Goal: Task Accomplishment & Management: Manage account settings

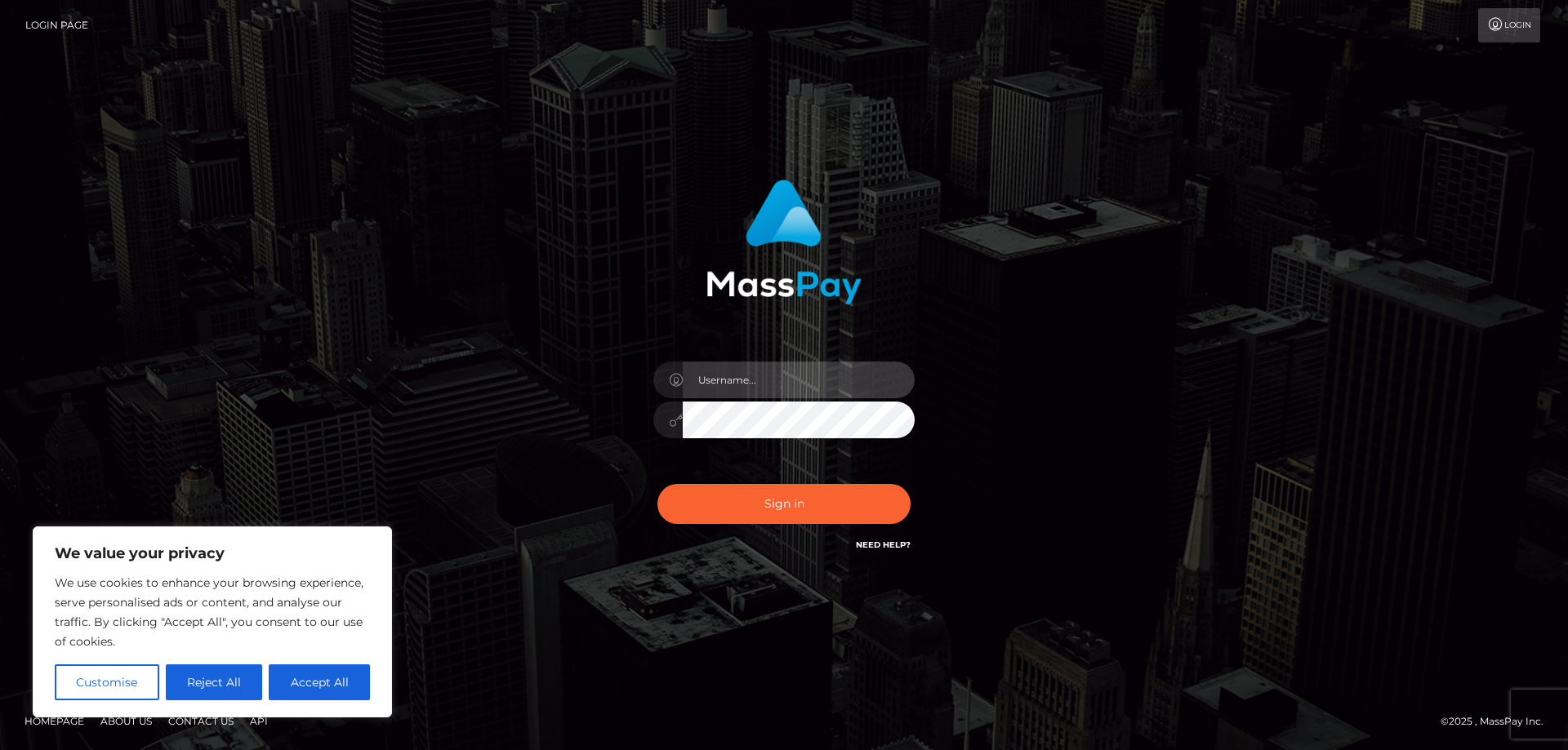
click at [723, 387] on input "text" at bounding box center [799, 381] width 232 height 37
type input "[EMAIL_ADDRESS][DOMAIN_NAME]"
click at [804, 440] on div "[EMAIL_ADDRESS][DOMAIN_NAME]" at bounding box center [783, 412] width 286 height 125
click at [657, 484] on button "Sign in" at bounding box center [783, 505] width 253 height 40
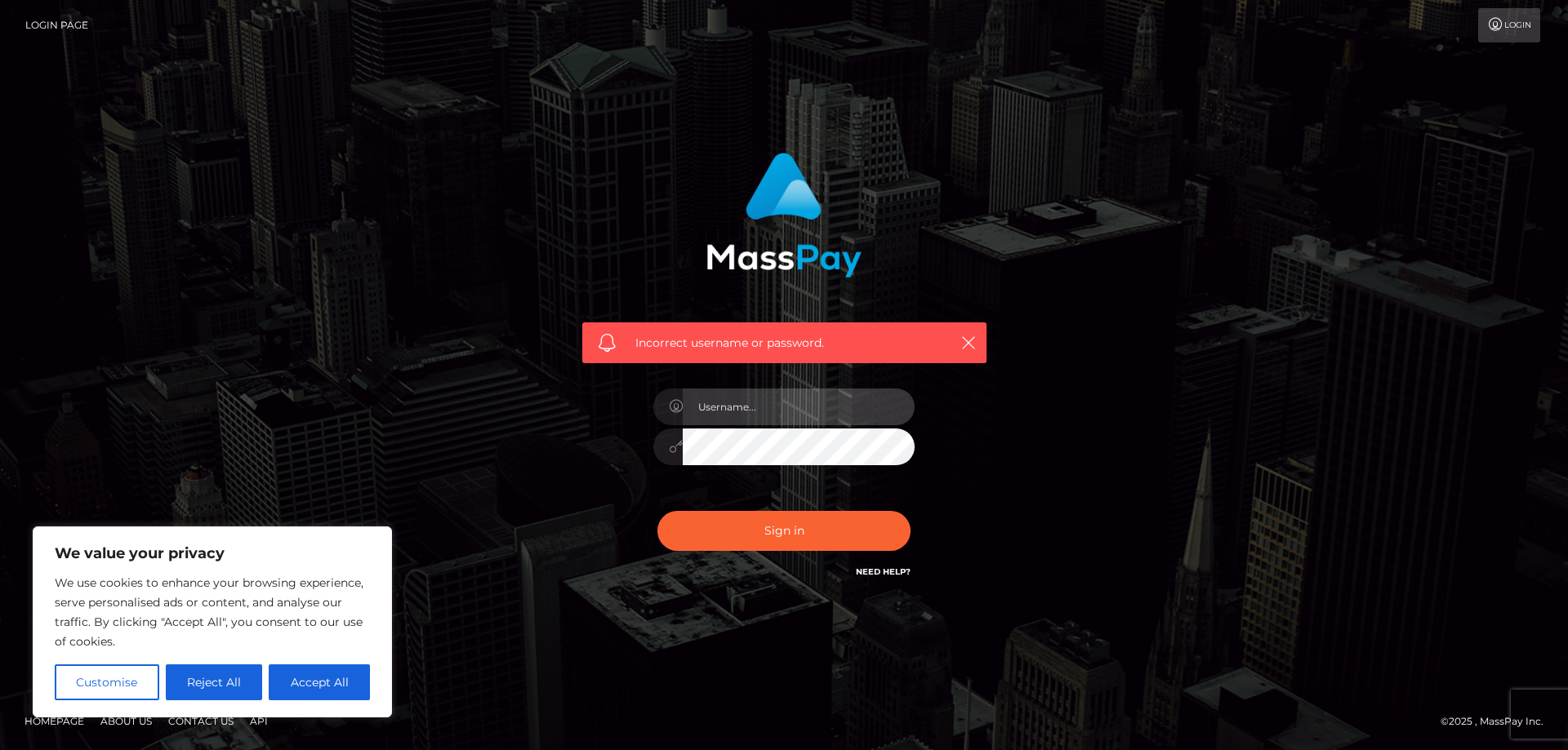
click at [760, 403] on input "text" at bounding box center [799, 407] width 232 height 37
type input "scarletmeow"
click at [542, 391] on div "Incorrect username or password. scarletmeow" at bounding box center [783, 375] width 931 height 470
click at [657, 511] on button "Sign in" at bounding box center [783, 531] width 253 height 40
click at [966, 339] on icon "button" at bounding box center [969, 343] width 17 height 17
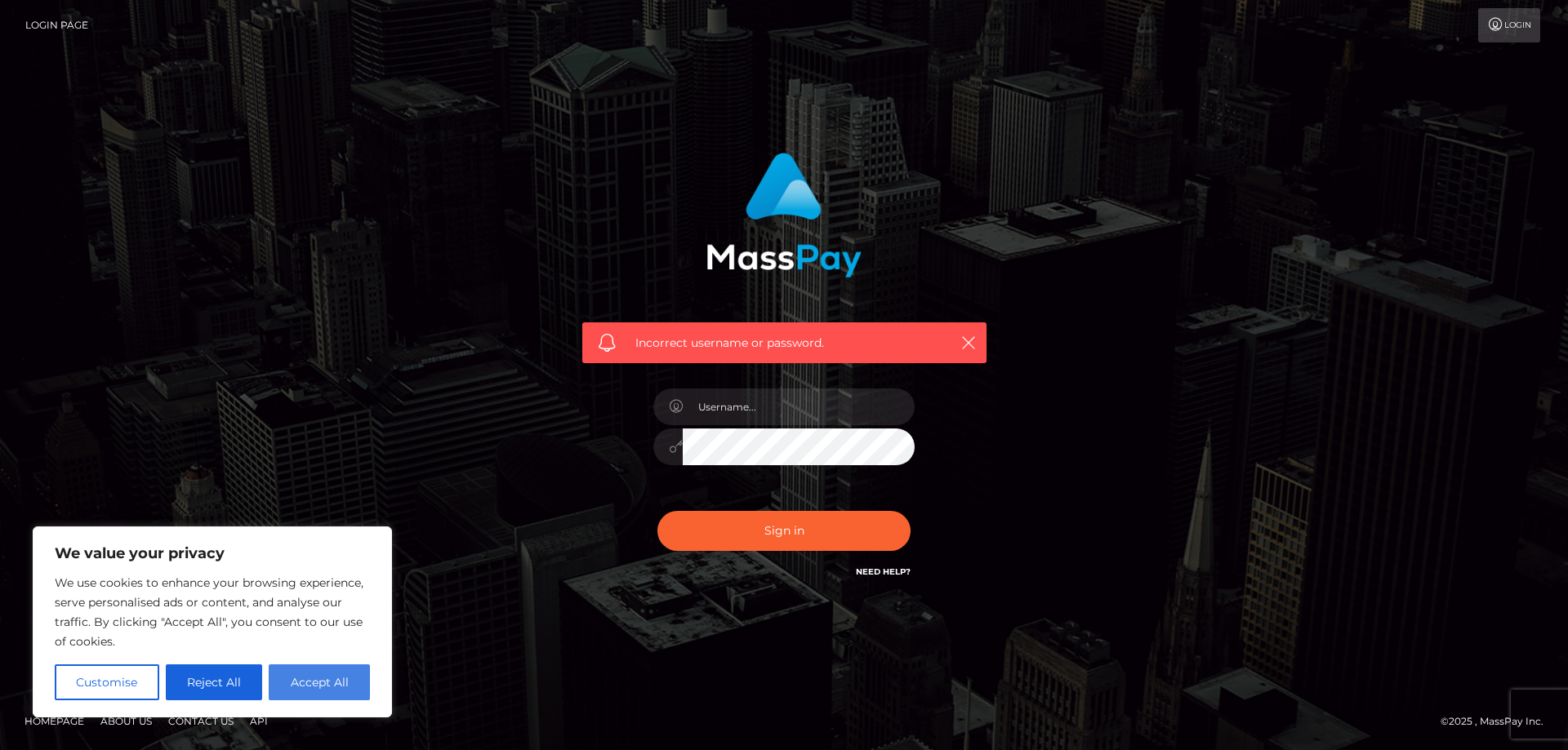
click at [340, 686] on button "Accept All" at bounding box center [319, 682] width 101 height 36
checkbox input "true"
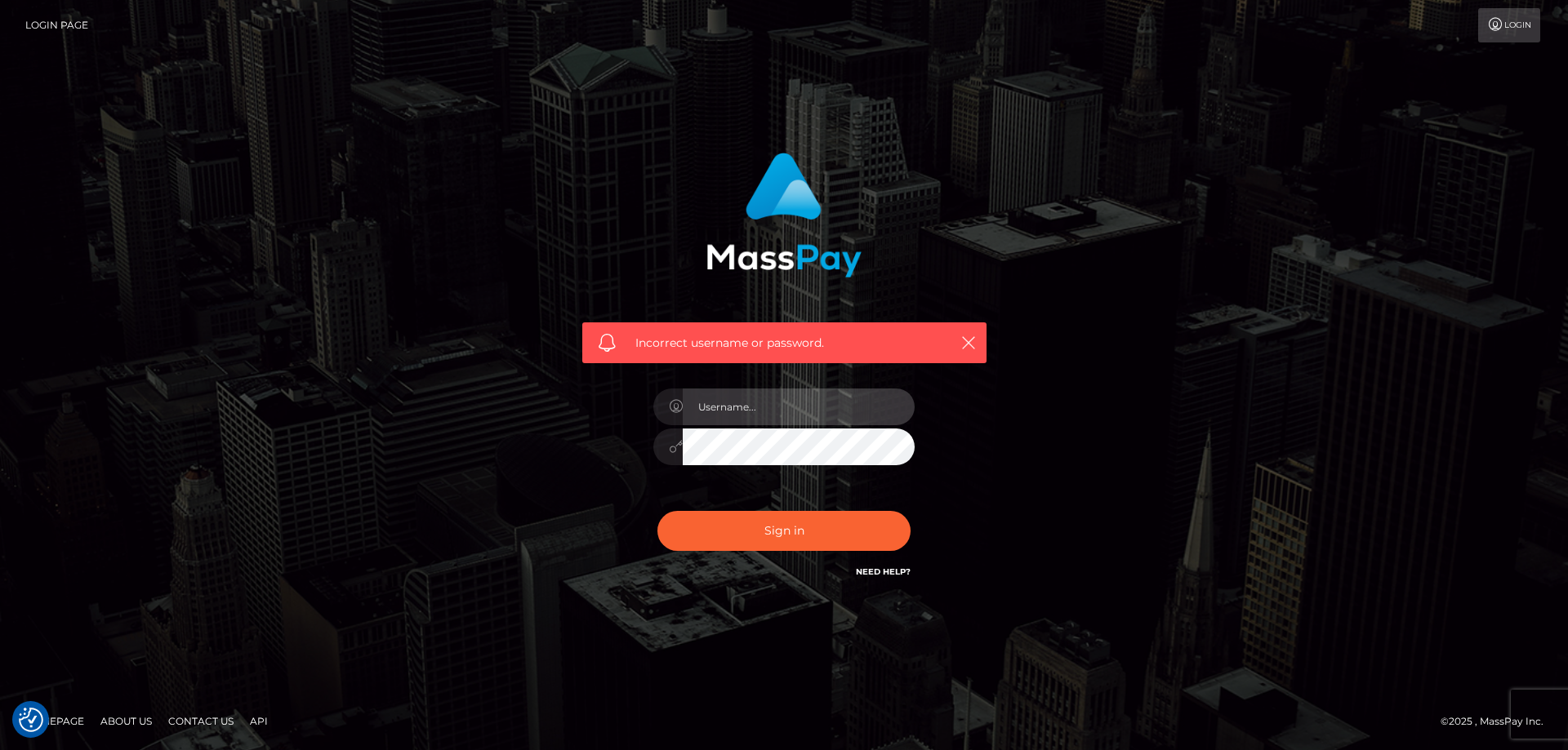
click at [734, 408] on input "text" at bounding box center [799, 407] width 232 height 37
type input "[EMAIL_ADDRESS][DOMAIN_NAME]"
click at [657, 511] on button "Sign in" at bounding box center [783, 531] width 253 height 40
click at [708, 414] on input "text" at bounding box center [799, 407] width 232 height 37
type input "[EMAIL_ADDRESS][DOMAIN_NAME]"
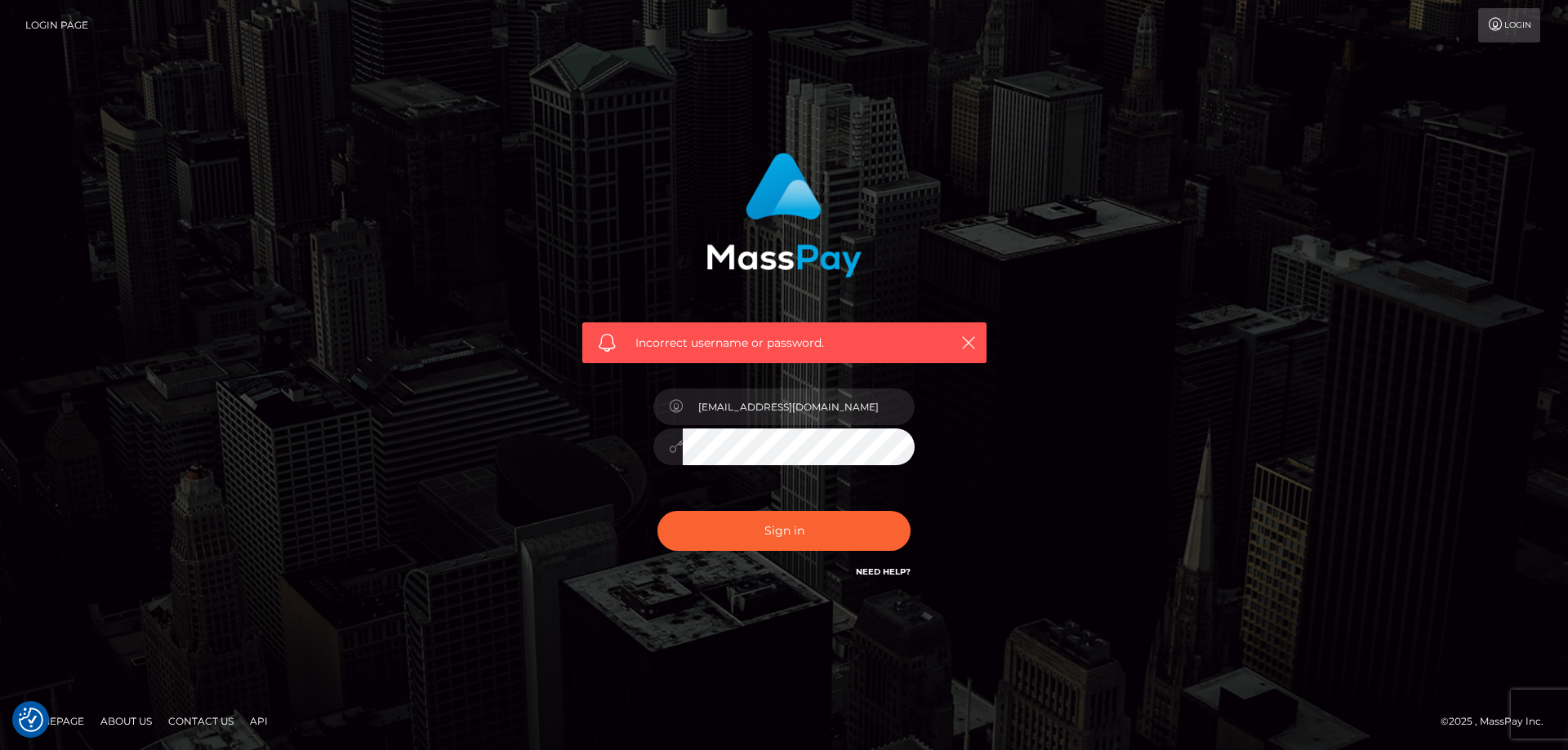
click at [657, 511] on button "Sign in" at bounding box center [783, 531] width 253 height 40
click at [881, 575] on link "Need Help?" at bounding box center [883, 573] width 55 height 11
